Goal: Navigation & Orientation: Go to known website

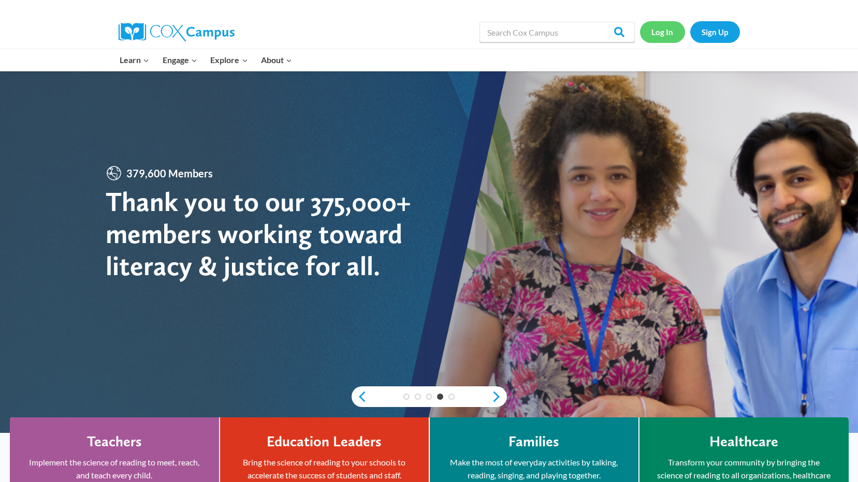
click at [649, 29] on link "Log In" at bounding box center [662, 31] width 45 height 21
click at [655, 34] on link "Log In" at bounding box center [662, 31] width 45 height 21
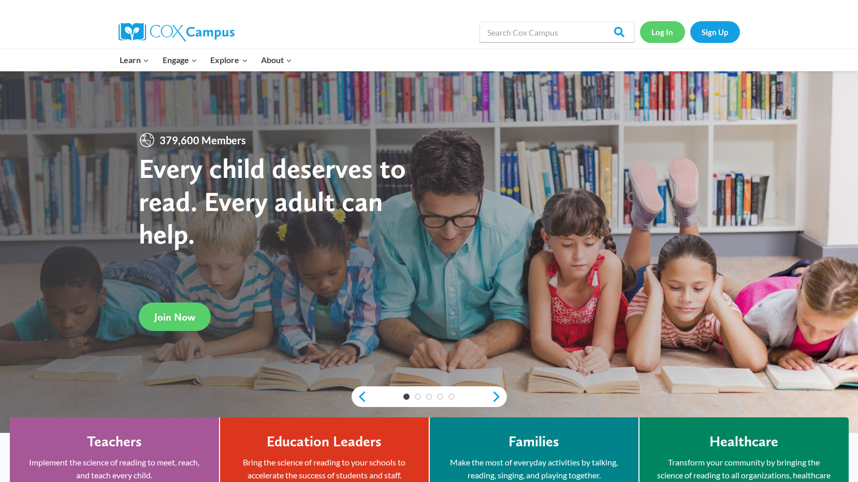
click at [662, 34] on link "Log In" at bounding box center [662, 31] width 45 height 21
